Goal: Task Accomplishment & Management: Manage account settings

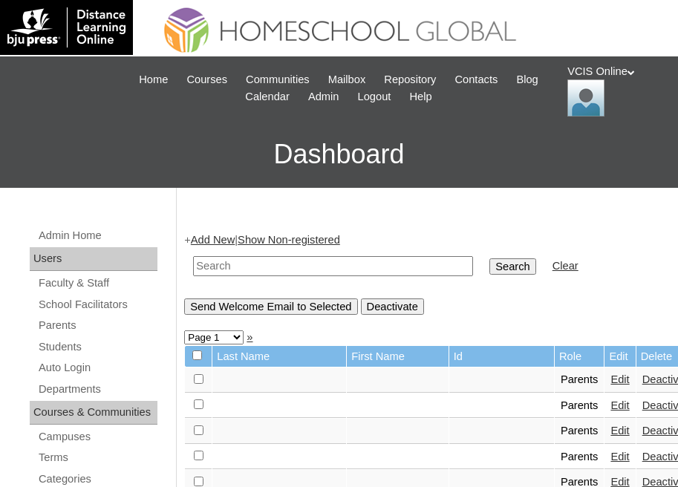
scroll to position [48, 0]
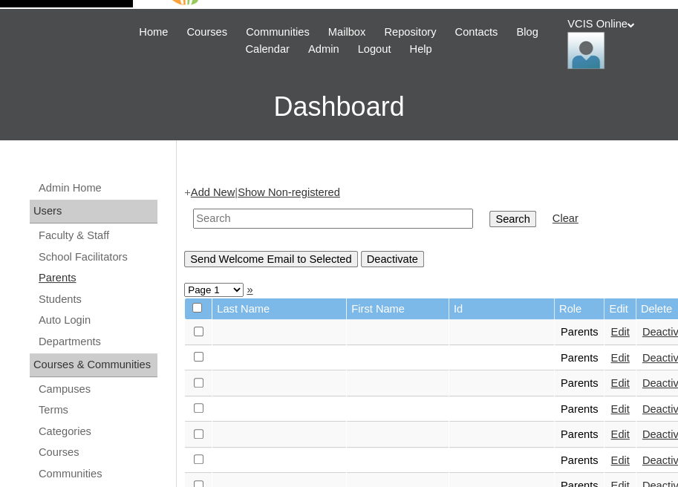
click at [62, 275] on link "Parents" at bounding box center [97, 278] width 120 height 19
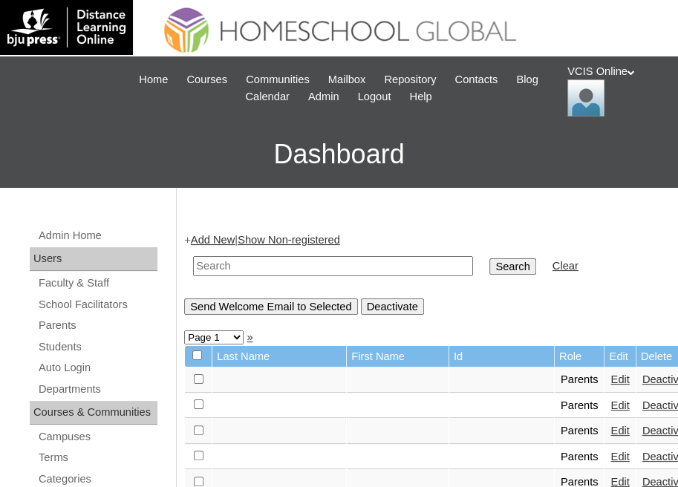
click at [272, 268] on input "text" at bounding box center [333, 266] width 280 height 20
paste input "VCIS007-2A-PA2025"
type input "VCIS007-2A-PA2025"
click at [489, 267] on input "Search" at bounding box center [512, 266] width 46 height 16
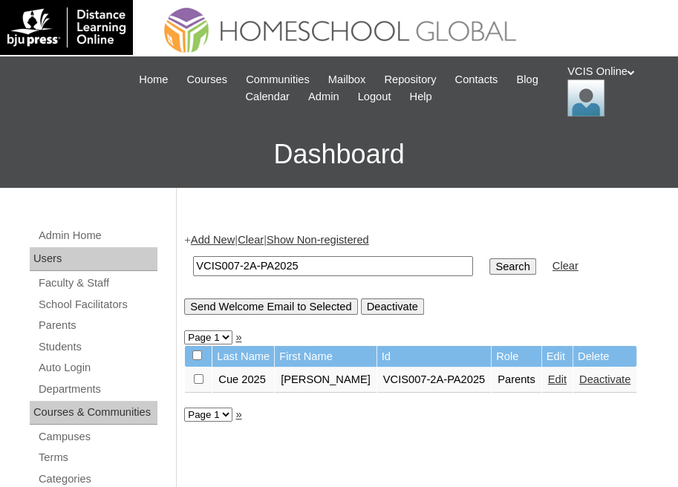
click at [548, 380] on link "Edit" at bounding box center [557, 379] width 19 height 12
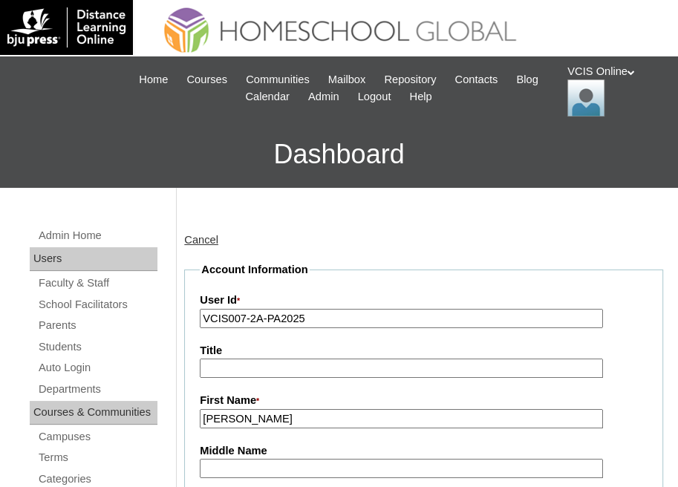
click at [196, 236] on link "Cancel" at bounding box center [201, 240] width 34 height 12
